Goal: Information Seeking & Learning: Learn about a topic

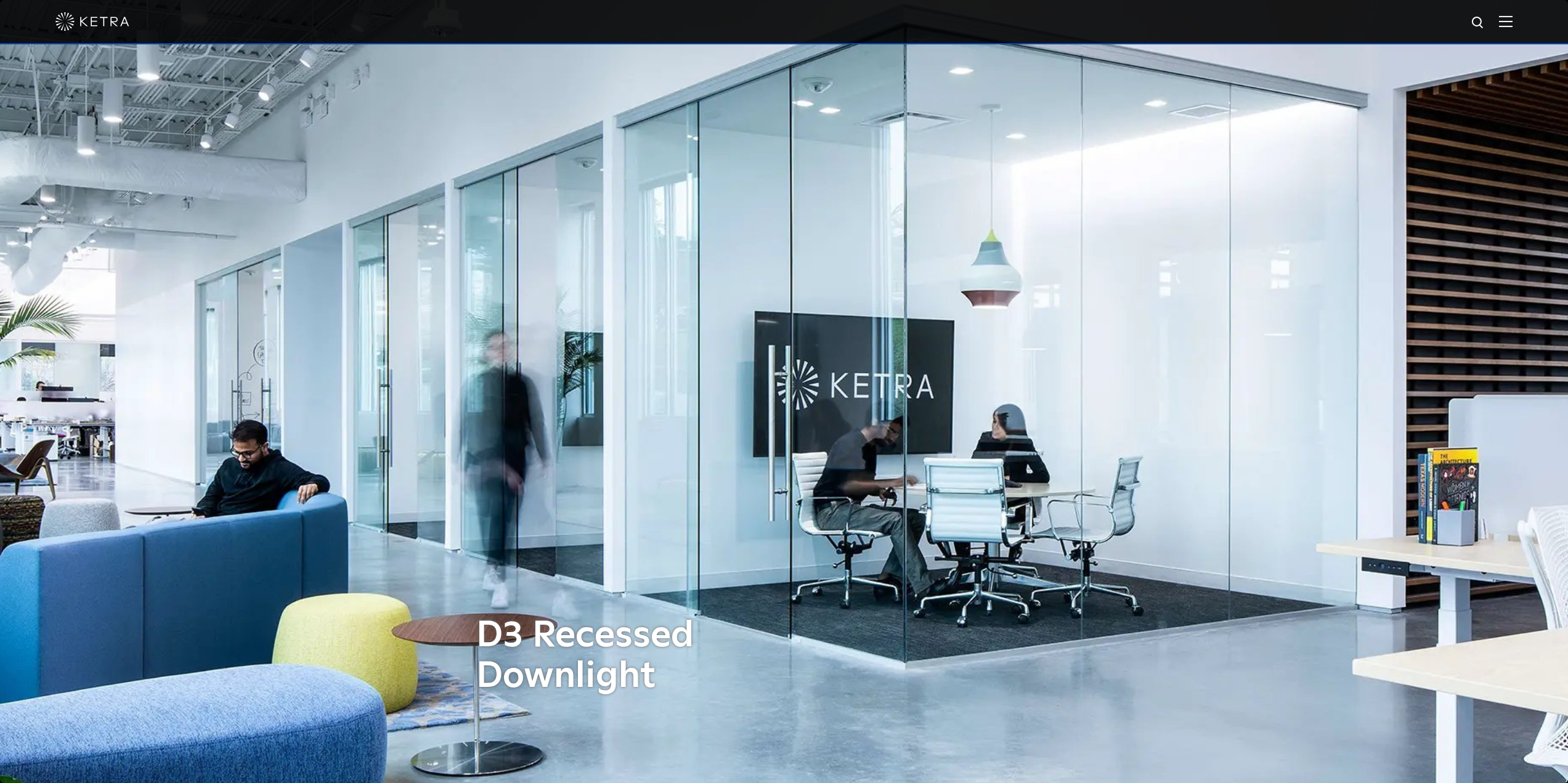
click at [1513, 24] on img at bounding box center [1506, 21] width 14 height 12
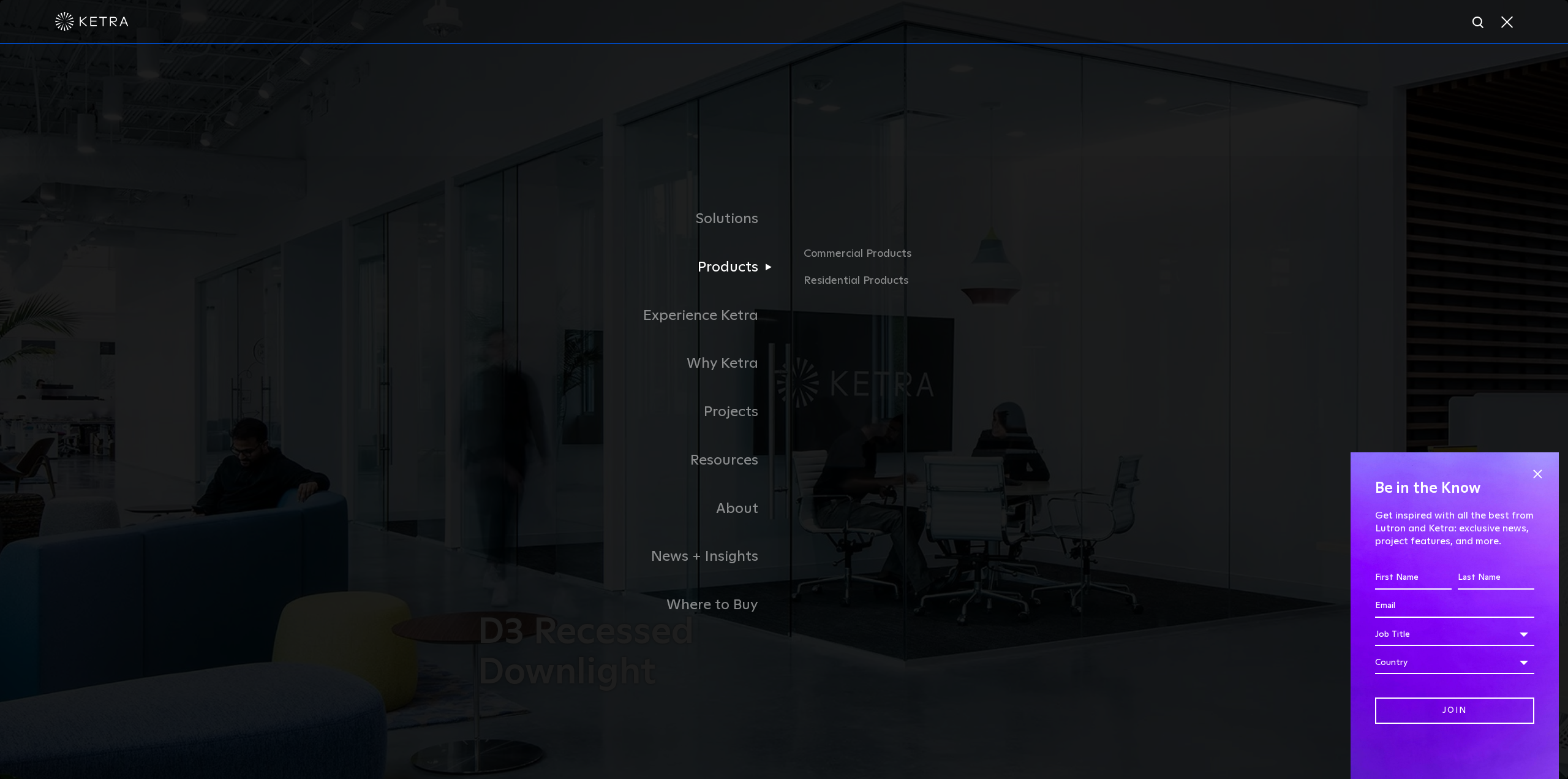
click at [722, 268] on link "Products" at bounding box center [631, 267] width 306 height 48
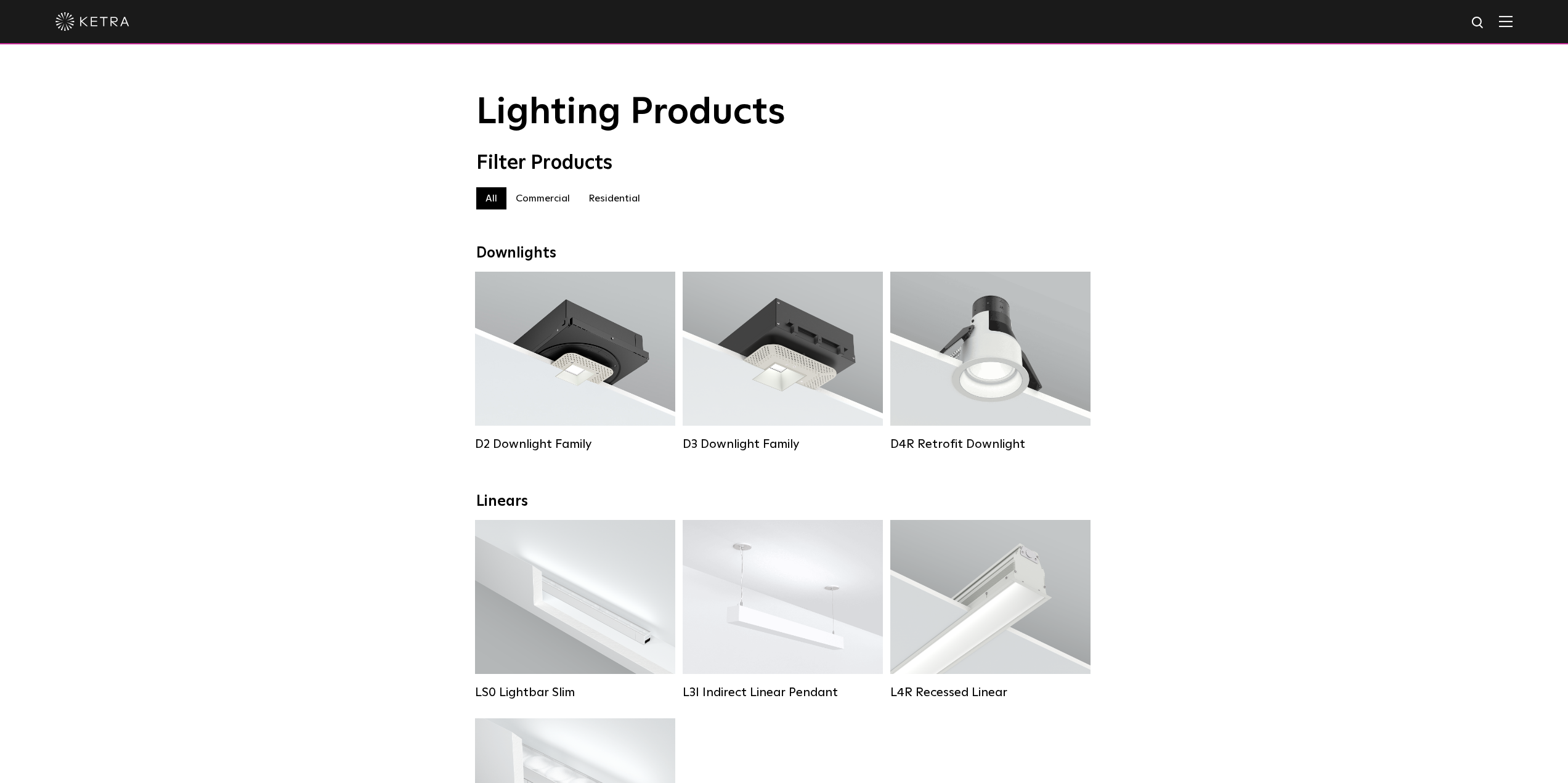
click at [608, 203] on label "Residential" at bounding box center [614, 198] width 70 height 22
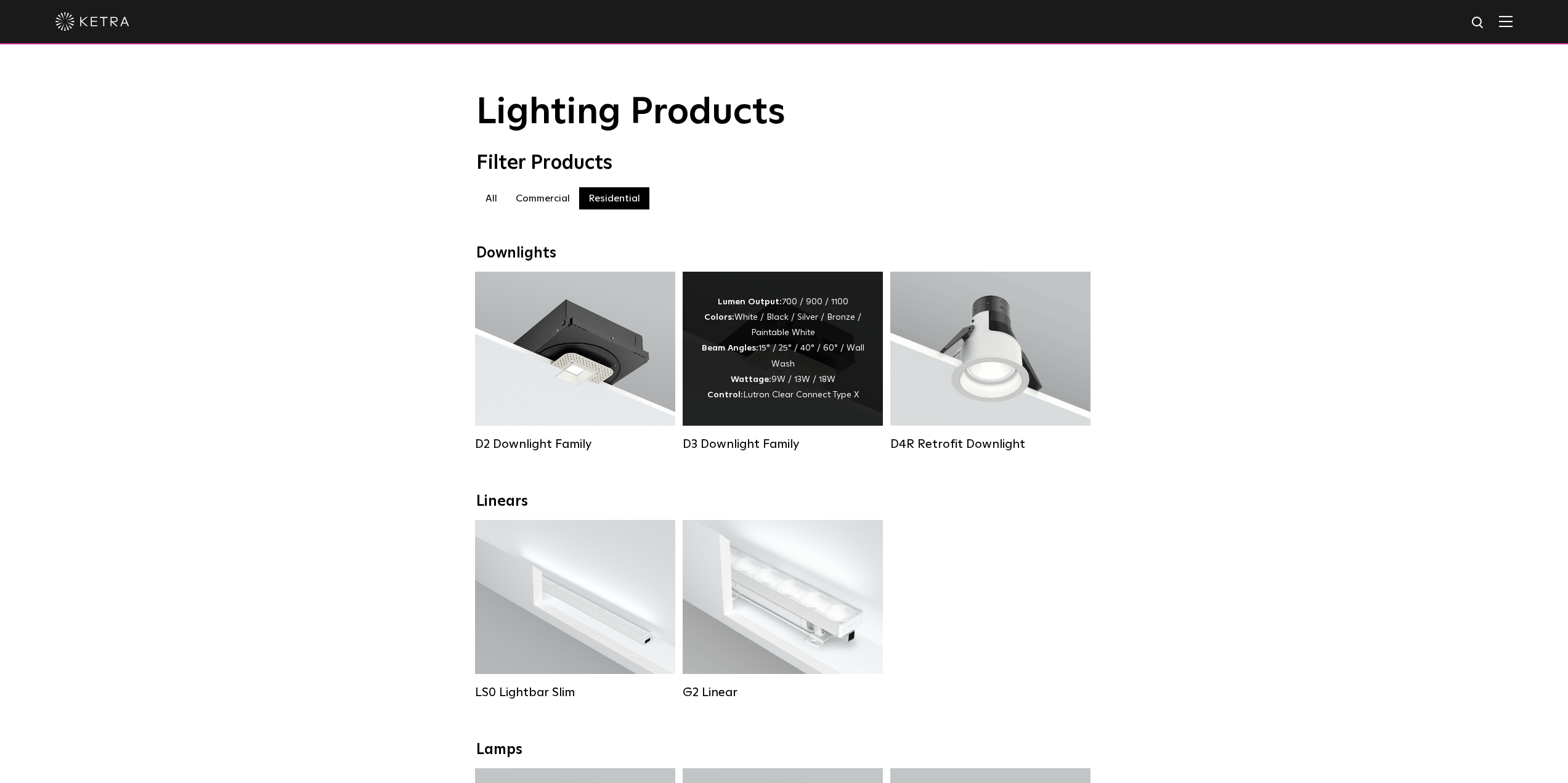
click at [816, 362] on div "Lumen Output: 700 / 900 / 1100 Colors: White / Black / Silver / Bronze / Painta…" at bounding box center [783, 349] width 163 height 109
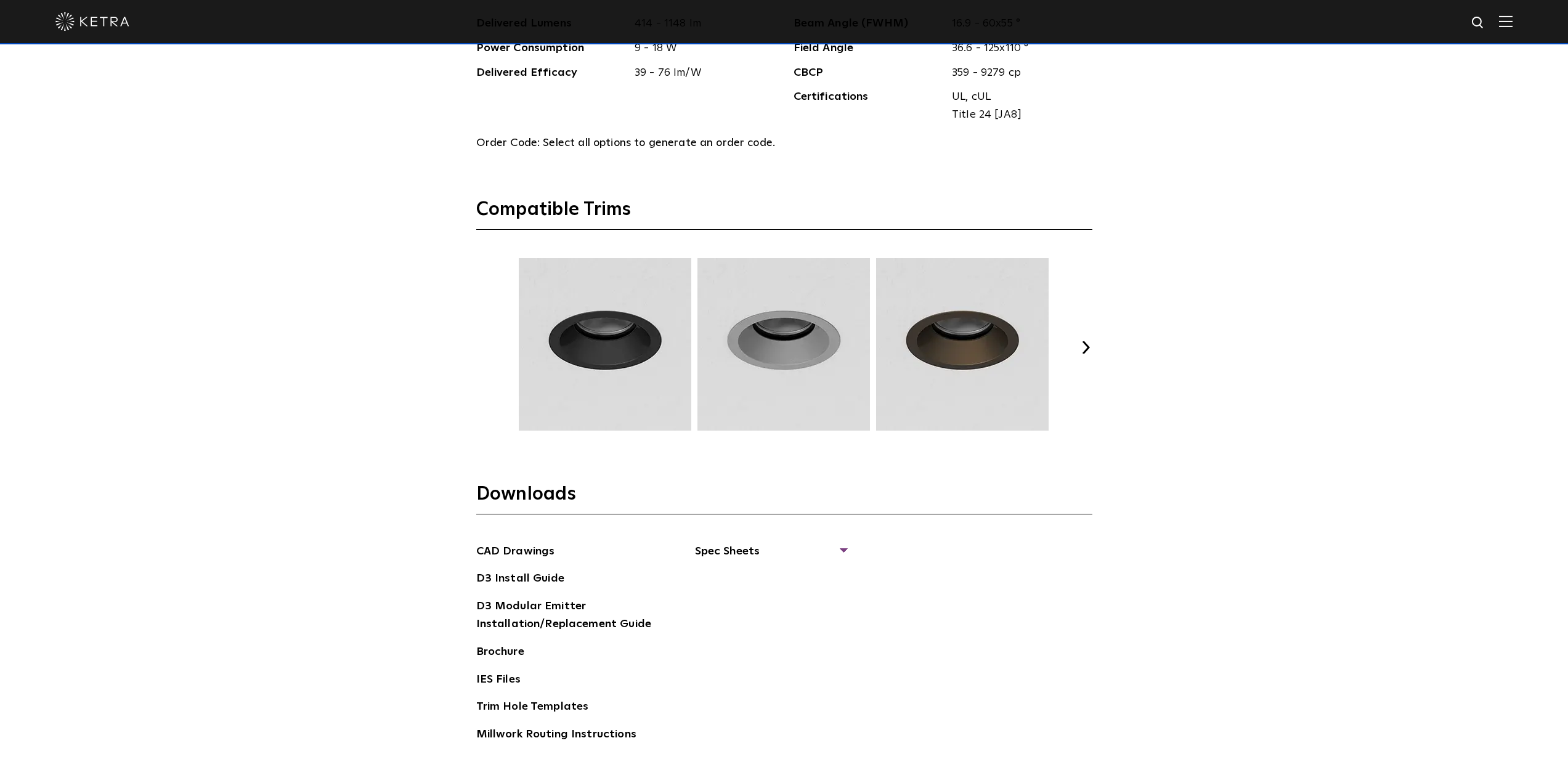
scroll to position [2156, 0]
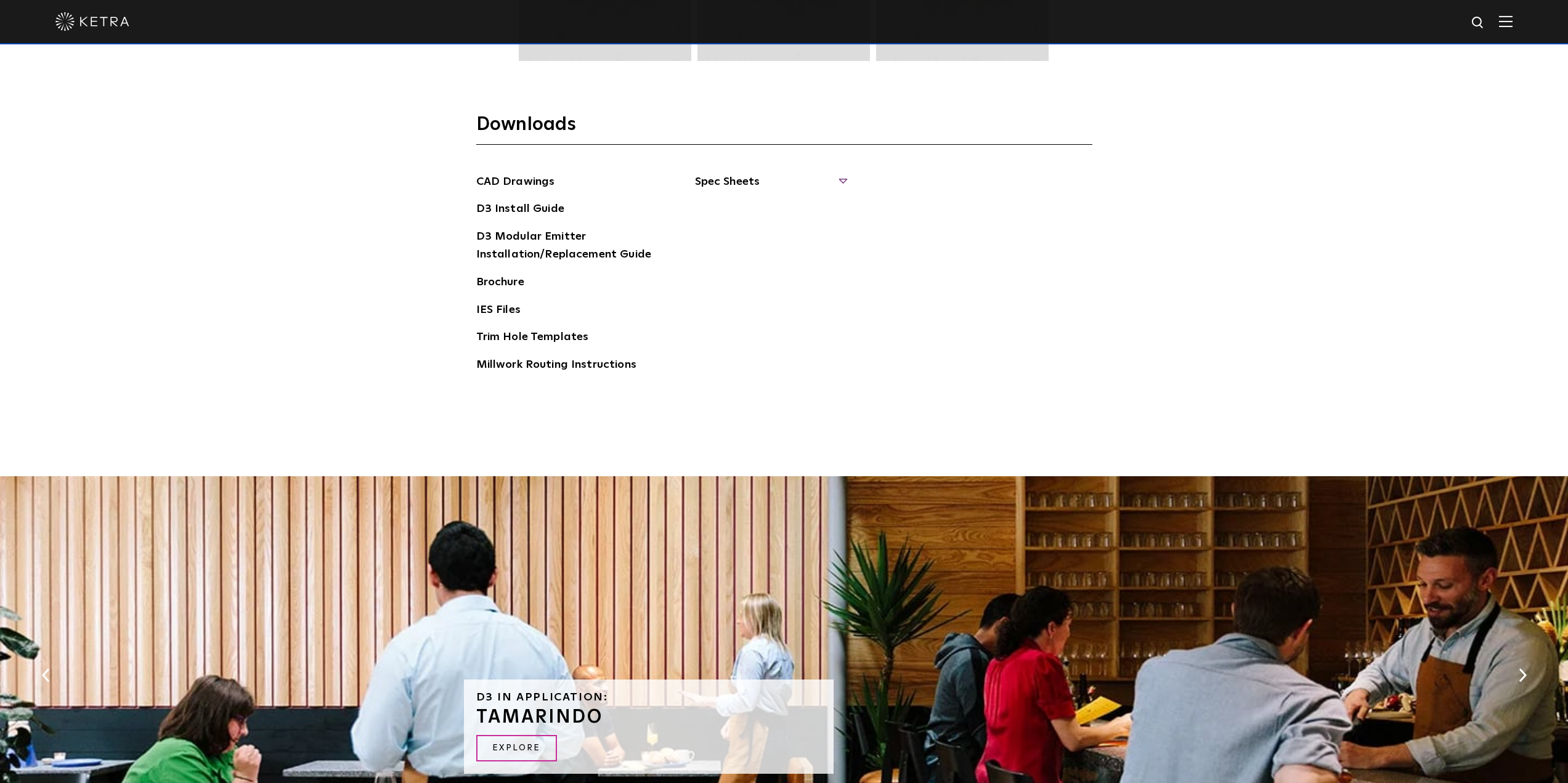
click at [759, 183] on span "Spec Sheets" at bounding box center [770, 186] width 151 height 27
click at [535, 294] on ul "CAD Drawings D3 Install Guide D3 Modular Emitter Installation/Replacement Guide…" at bounding box center [569, 278] width 185 height 211
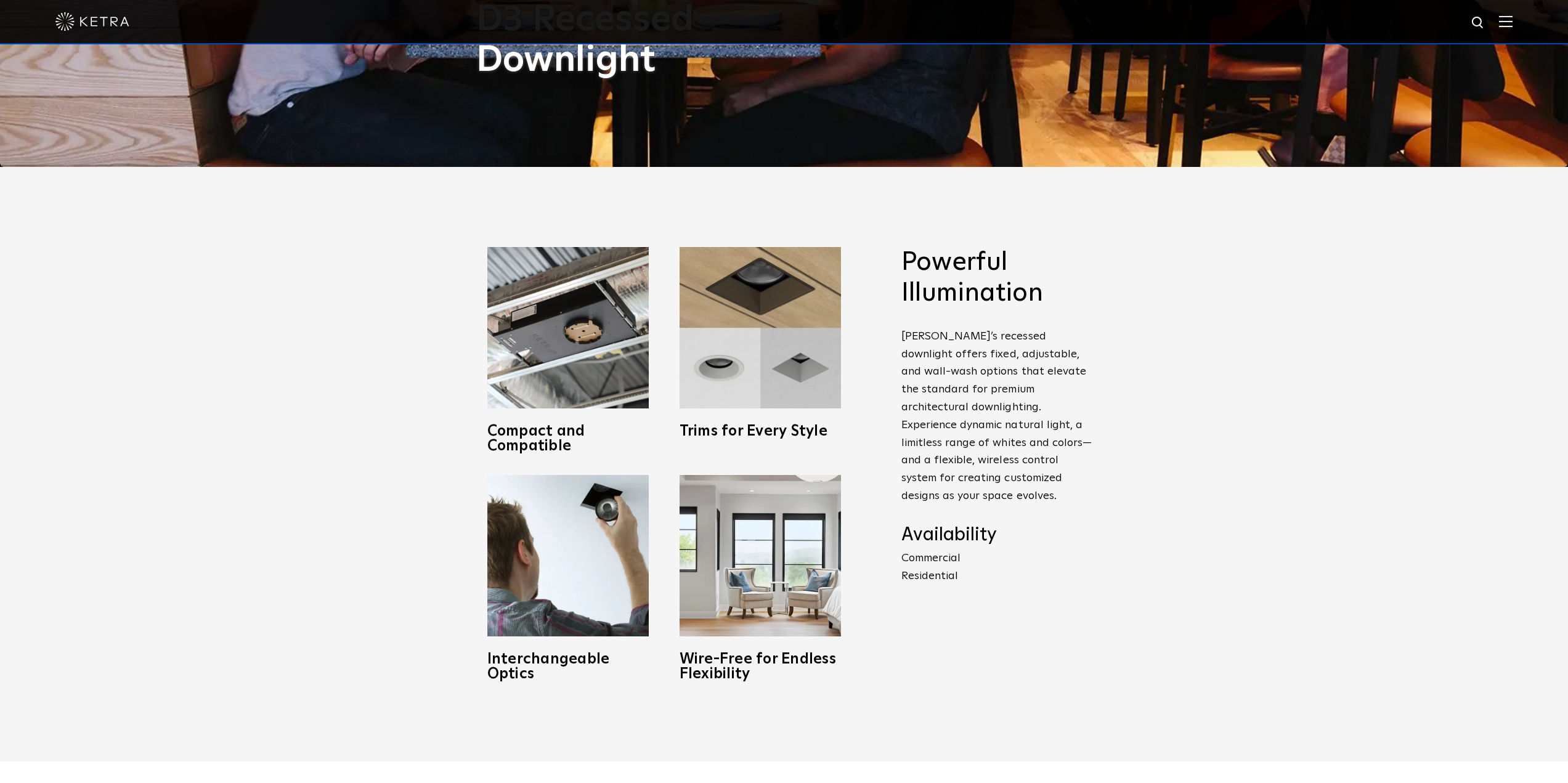
scroll to position [246, 0]
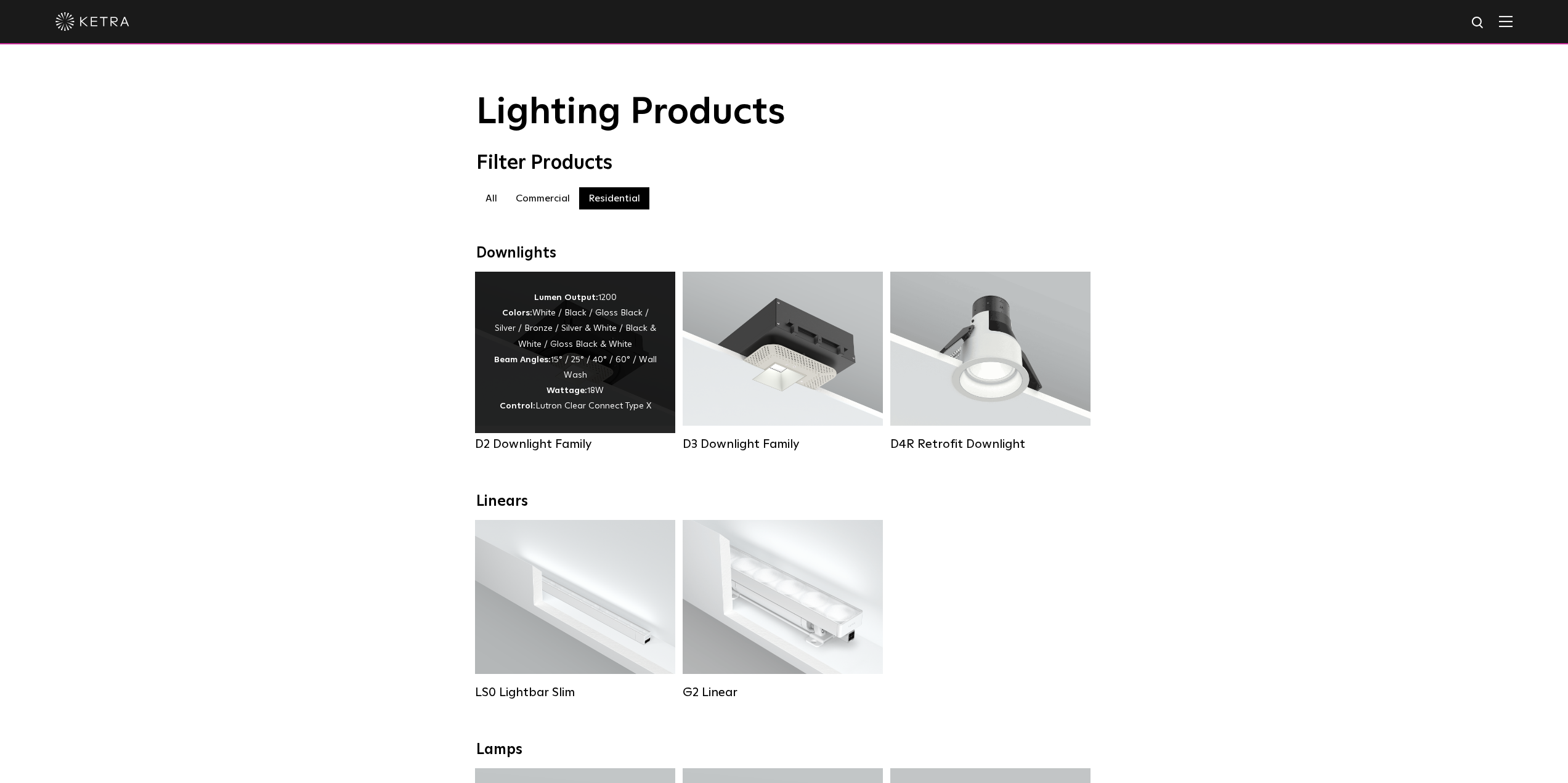
click at [550, 331] on div "Lumen Output: 1200 Colors: White / Black / Gloss Black / Silver / Bronze / Silv…" at bounding box center [575, 352] width 163 height 125
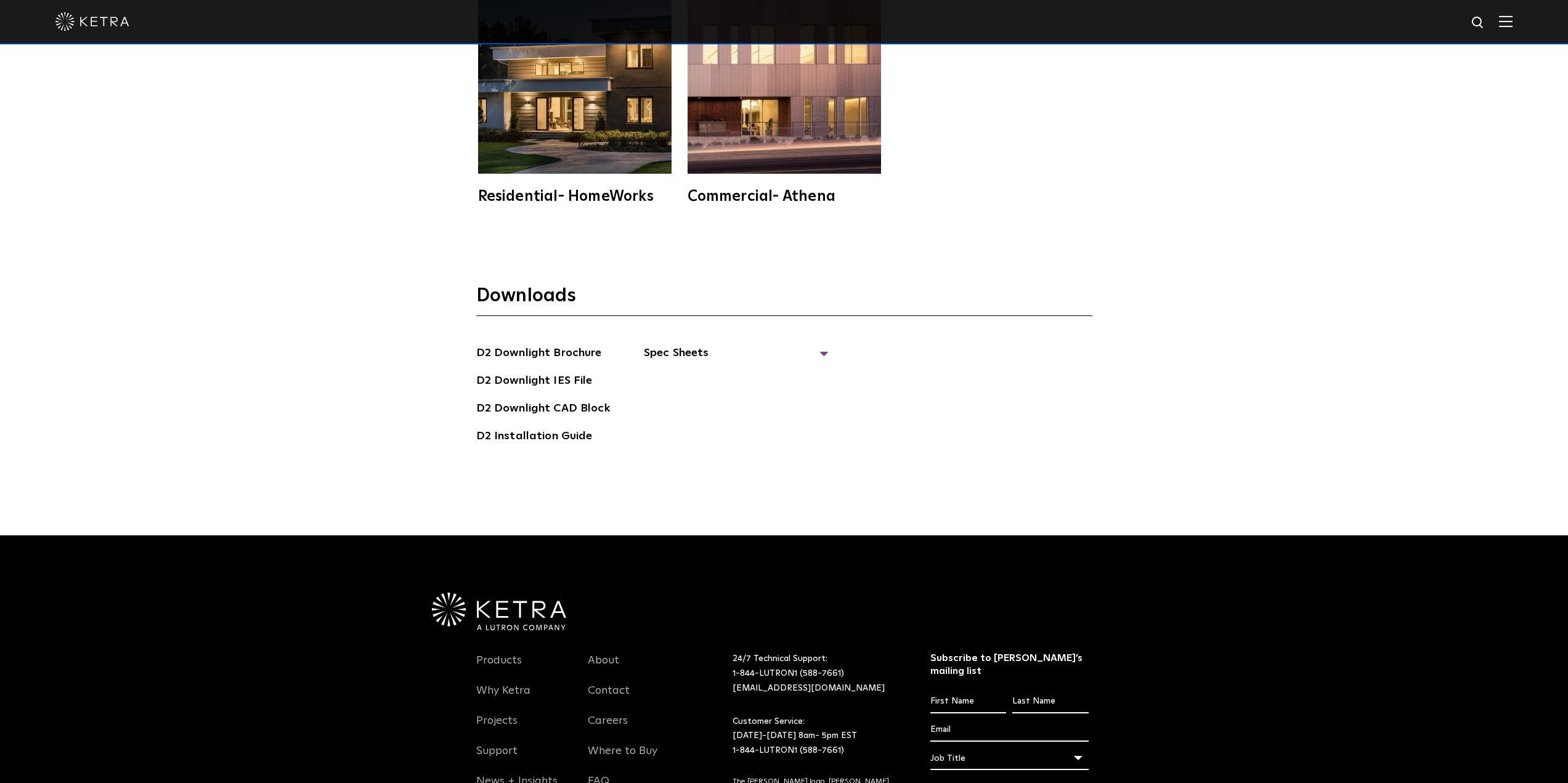
scroll to position [4196, 0]
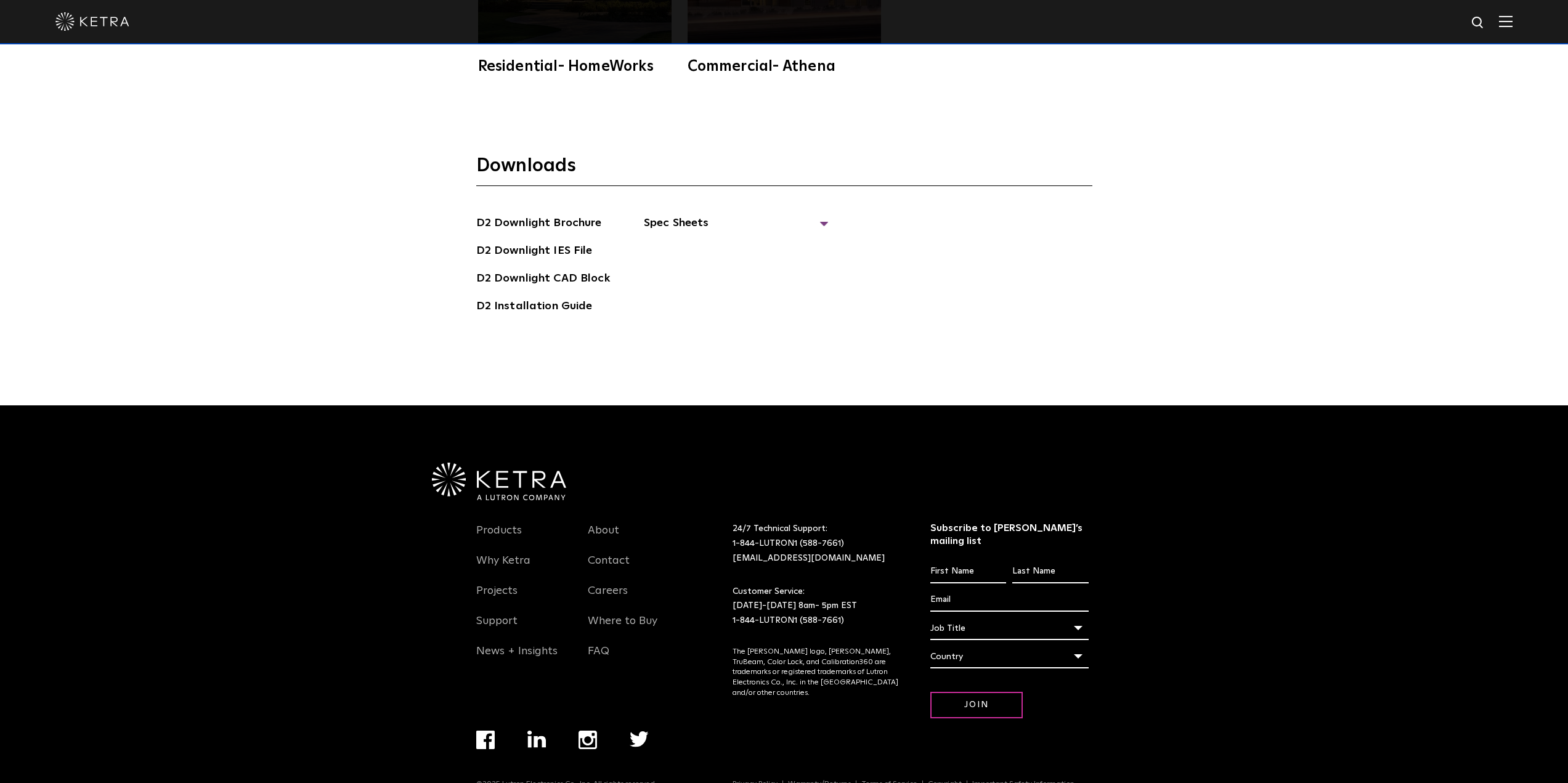
click at [1486, 20] on img at bounding box center [1478, 22] width 15 height 15
type input "REMODEL"
click at [1440, 14] on button "Search" at bounding box center [1448, 22] width 18 height 18
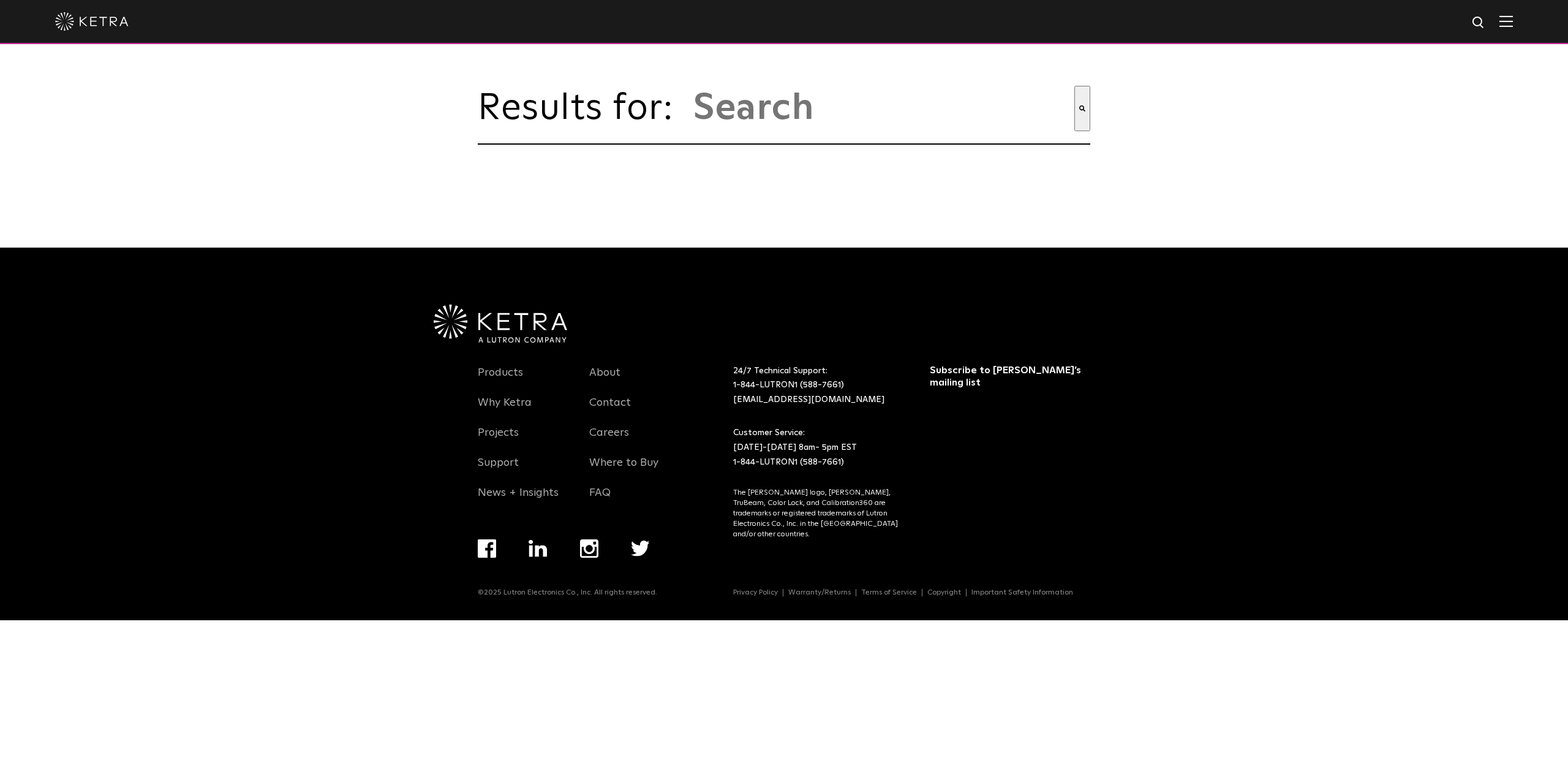
type input "remodel"
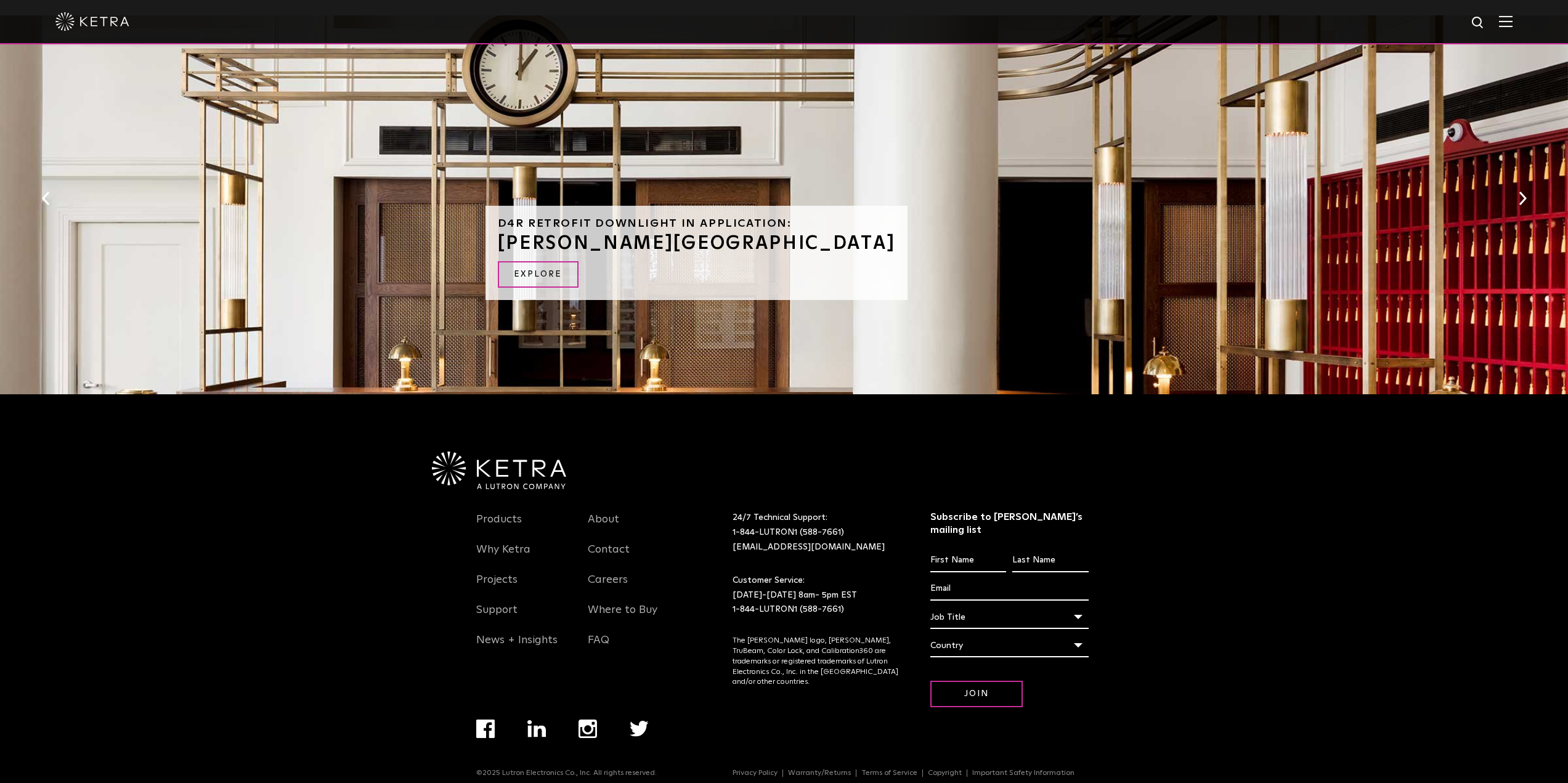
scroll to position [748, 0]
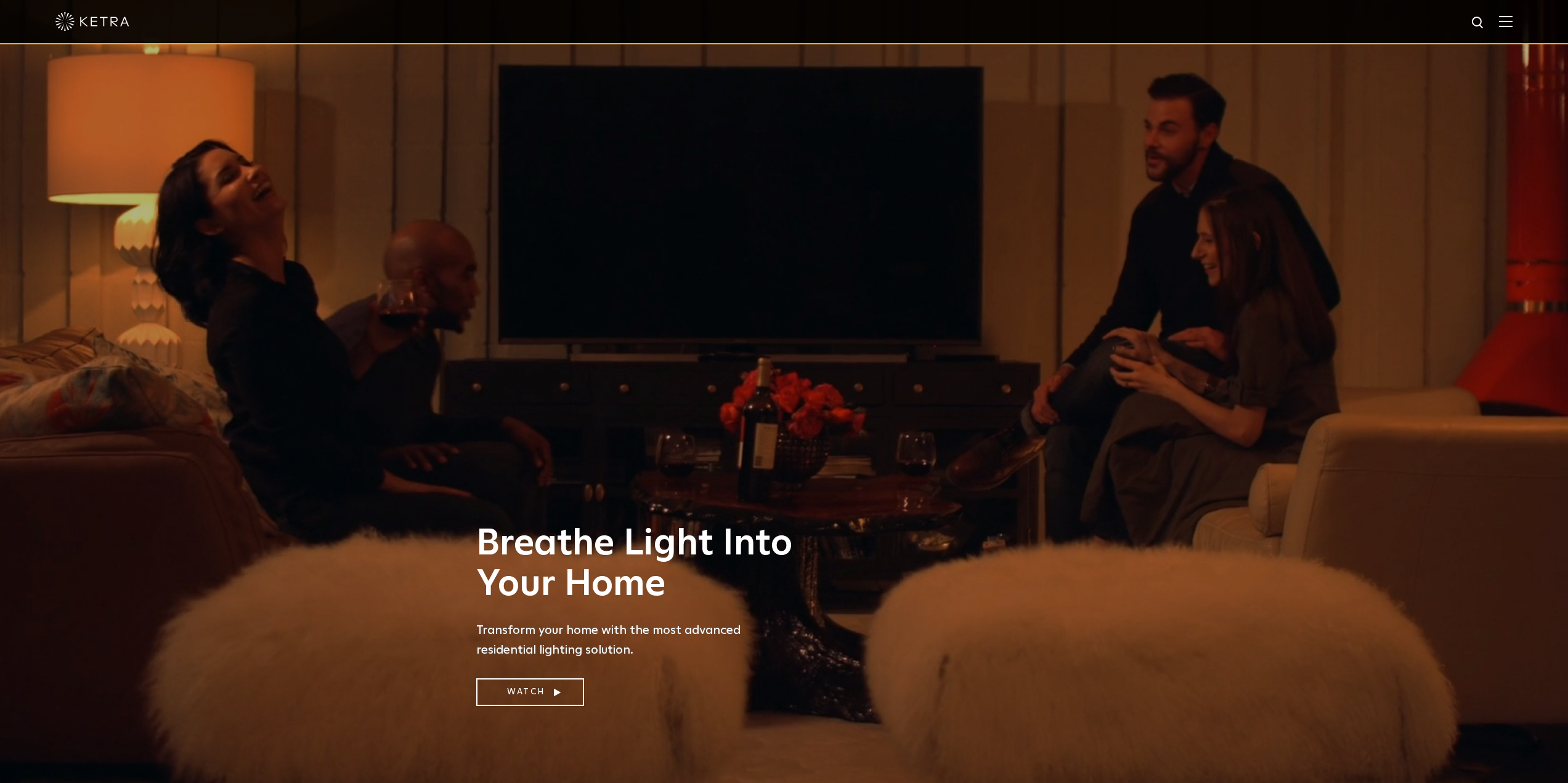
click at [1527, 15] on div at bounding box center [784, 22] width 1568 height 44
